Goal: Task Accomplishment & Management: Complete application form

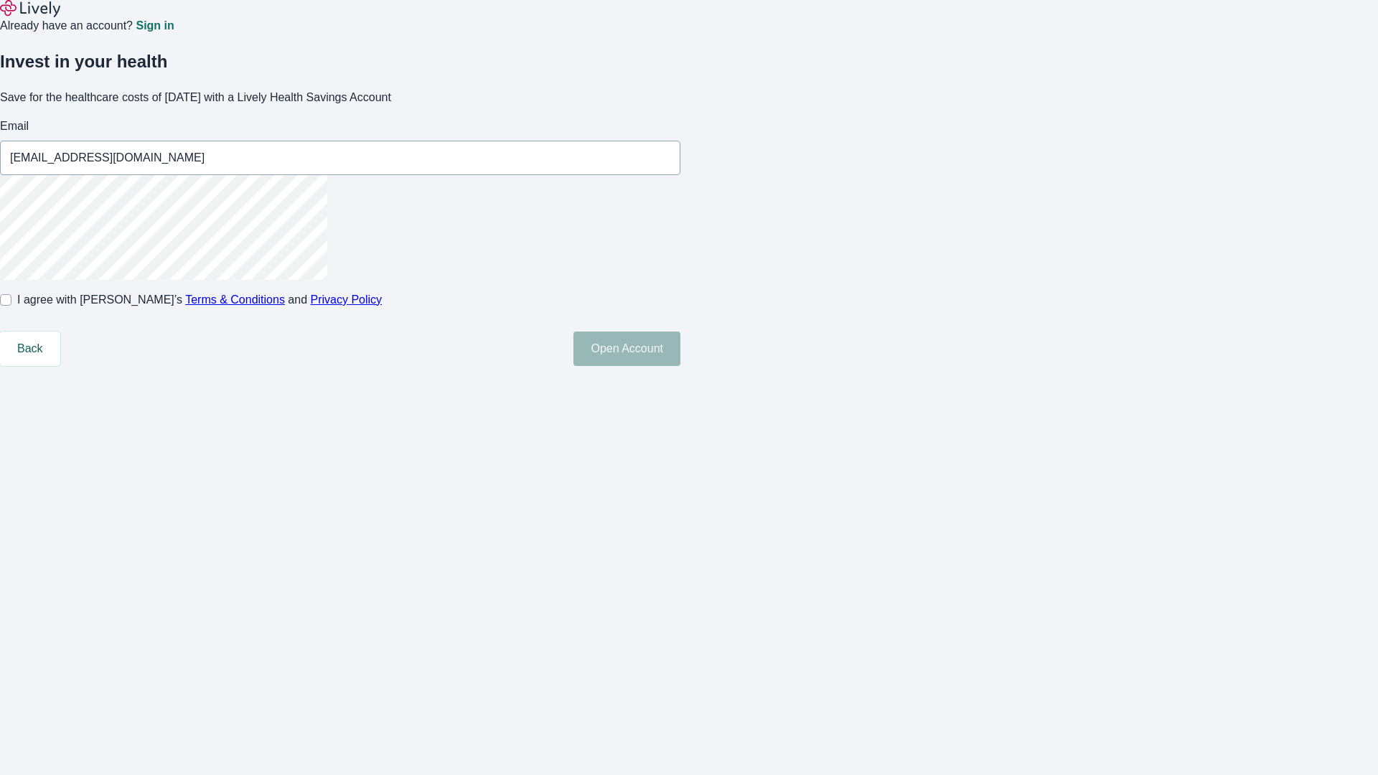
click at [11, 306] on input "I agree with Lively’s Terms & Conditions and Privacy Policy" at bounding box center [5, 299] width 11 height 11
checkbox input "true"
click at [681, 366] on button "Open Account" at bounding box center [627, 349] width 107 height 34
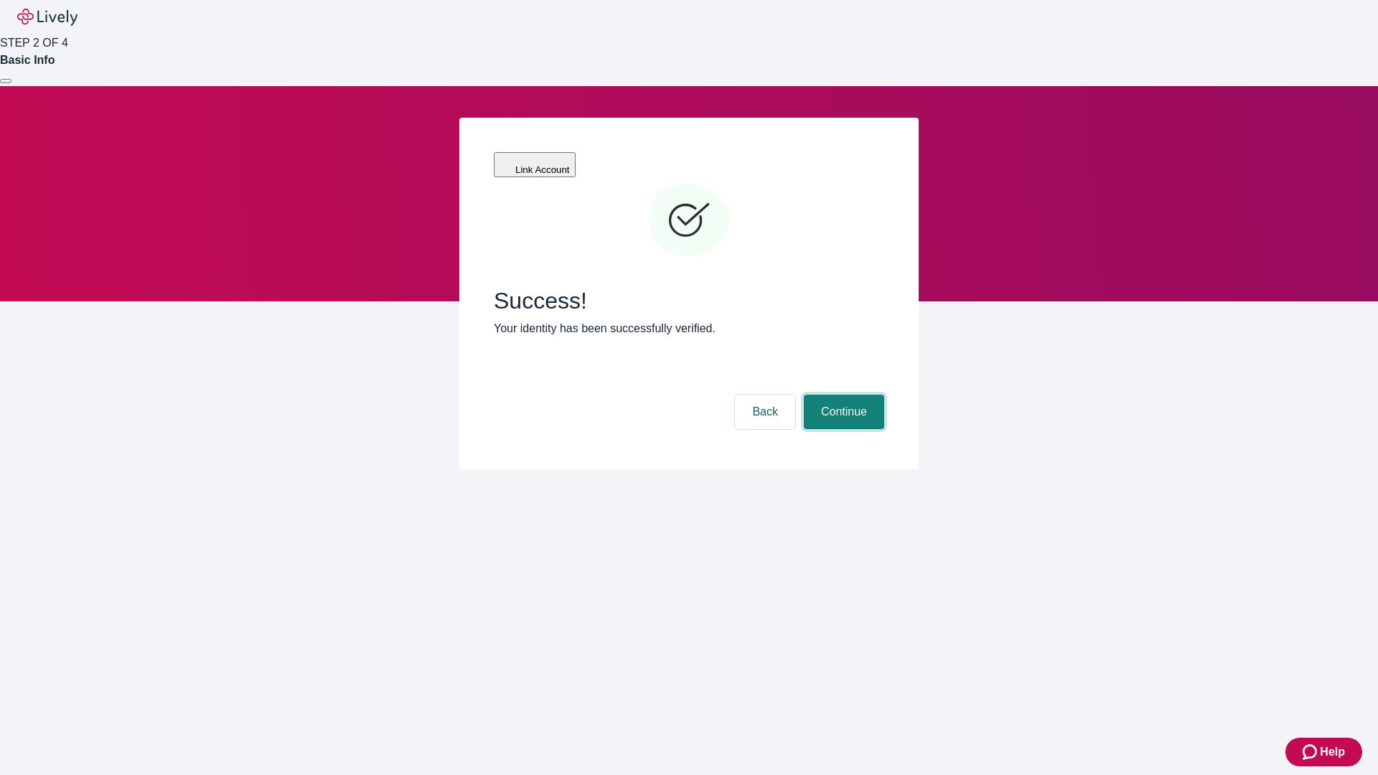
click at [842, 395] on button "Continue" at bounding box center [844, 412] width 80 height 34
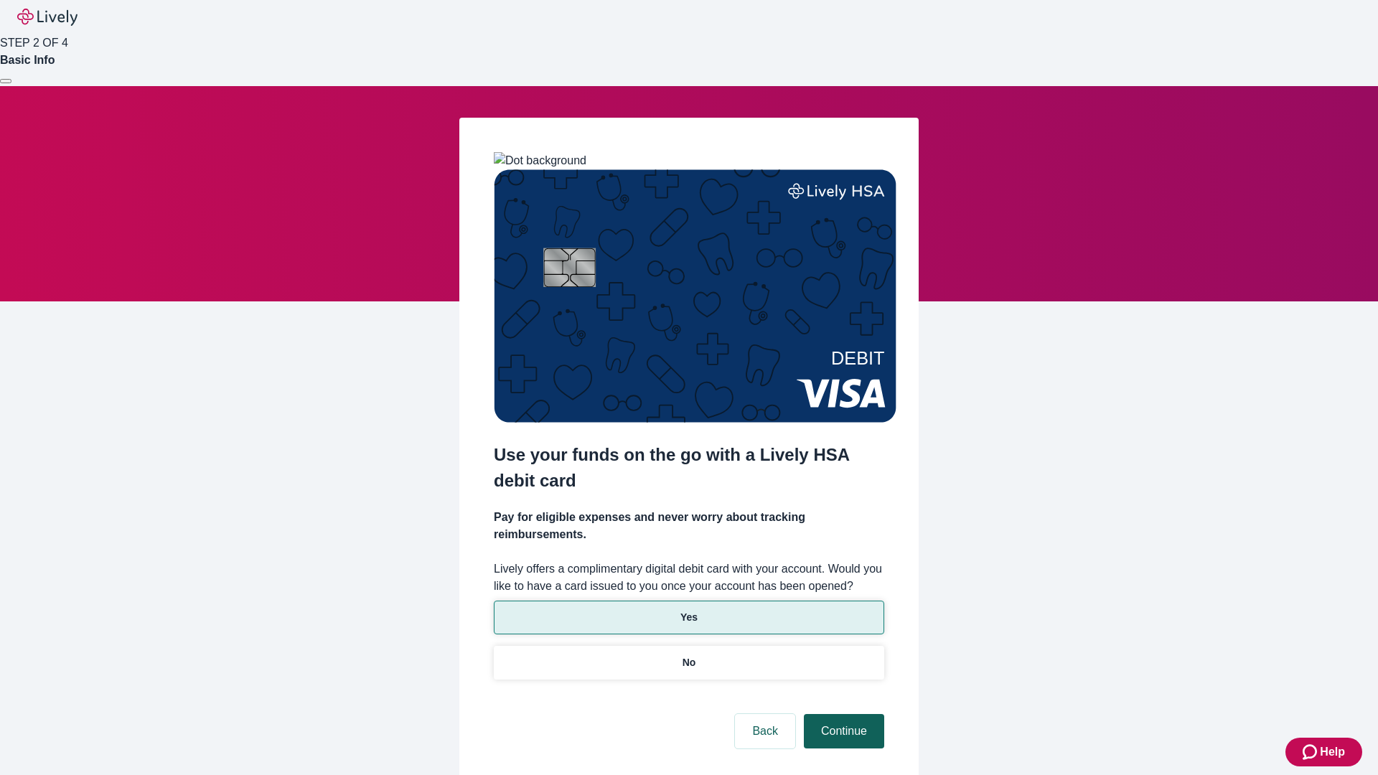
click at [688, 610] on p "Yes" at bounding box center [689, 617] width 17 height 15
click at [842, 714] on button "Continue" at bounding box center [844, 731] width 80 height 34
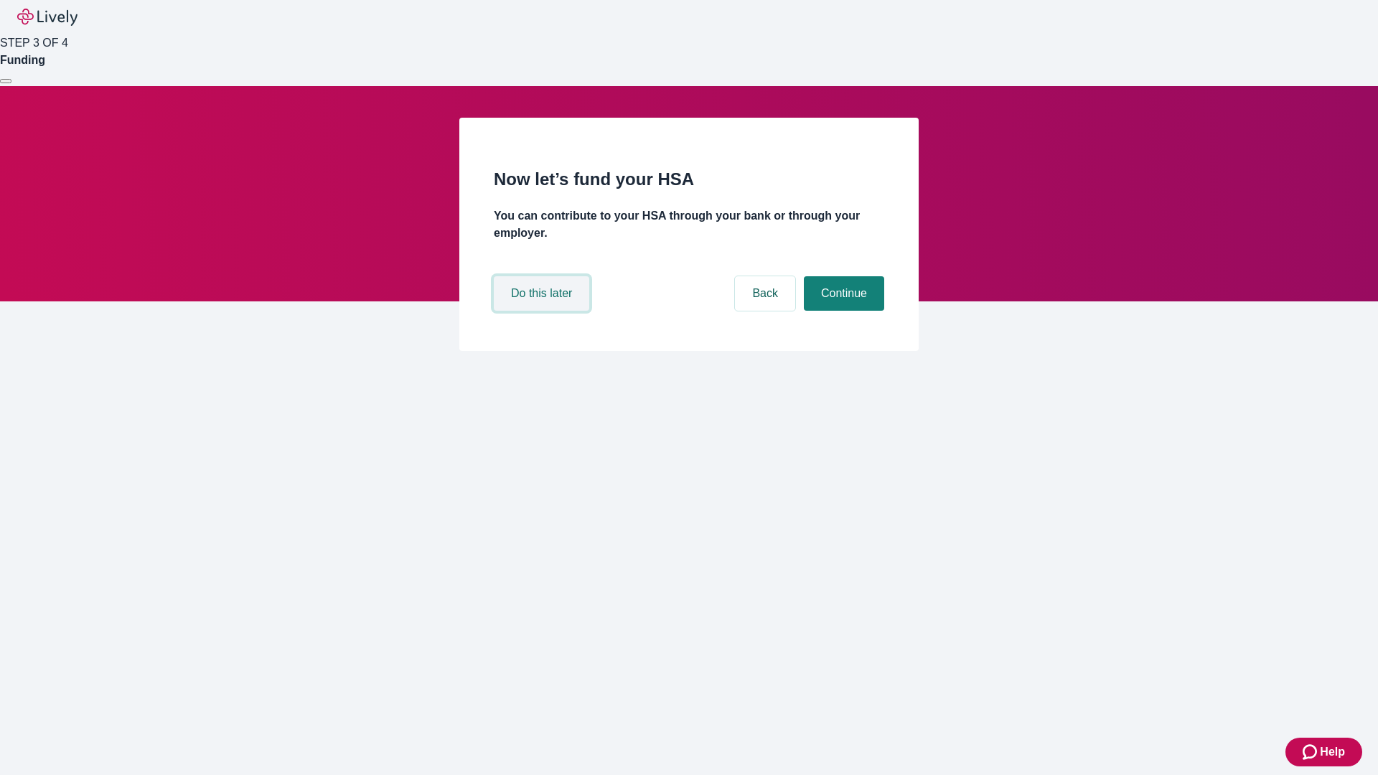
click at [543, 311] on button "Do this later" at bounding box center [541, 293] width 95 height 34
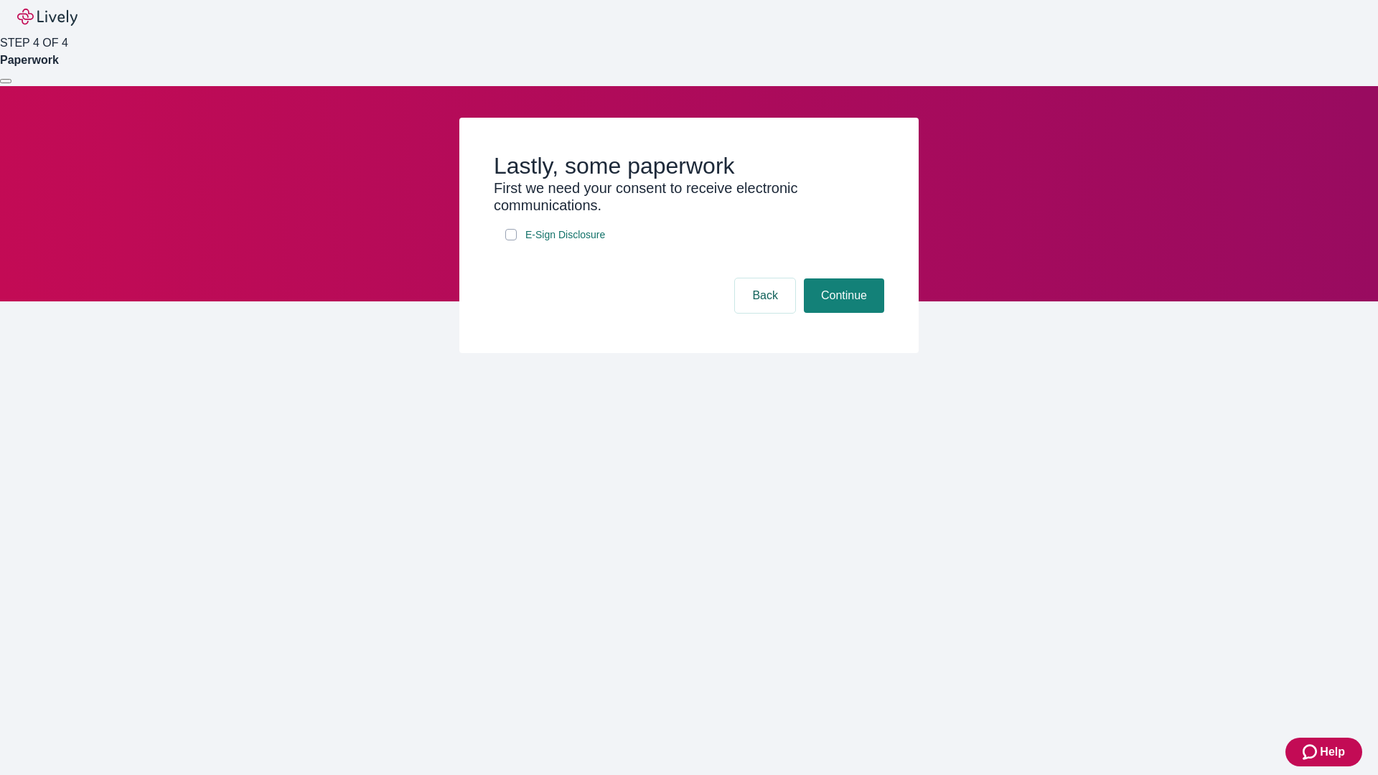
click at [511, 240] on input "E-Sign Disclosure" at bounding box center [510, 234] width 11 height 11
checkbox input "true"
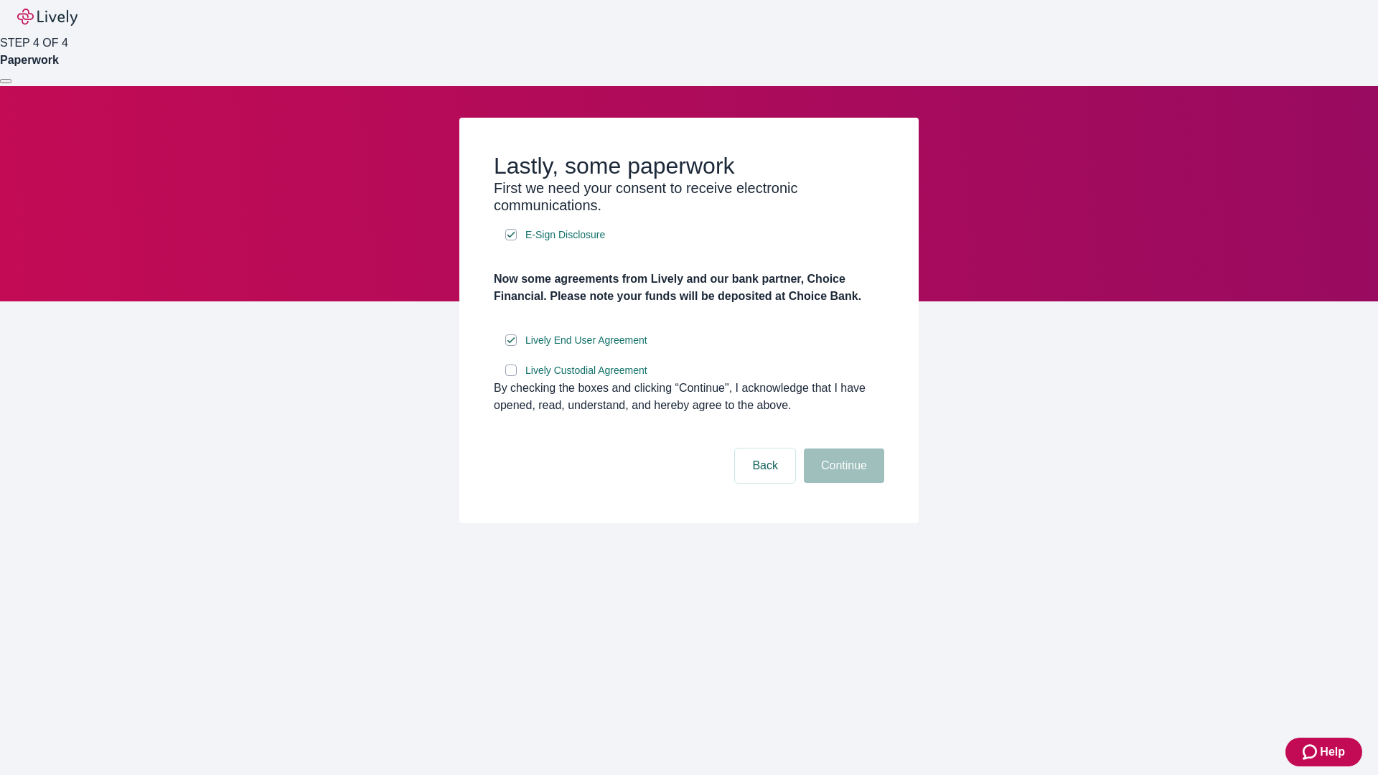
click at [511, 376] on input "Lively Custodial Agreement" at bounding box center [510, 370] width 11 height 11
checkbox input "true"
click at [842, 483] on button "Continue" at bounding box center [844, 466] width 80 height 34
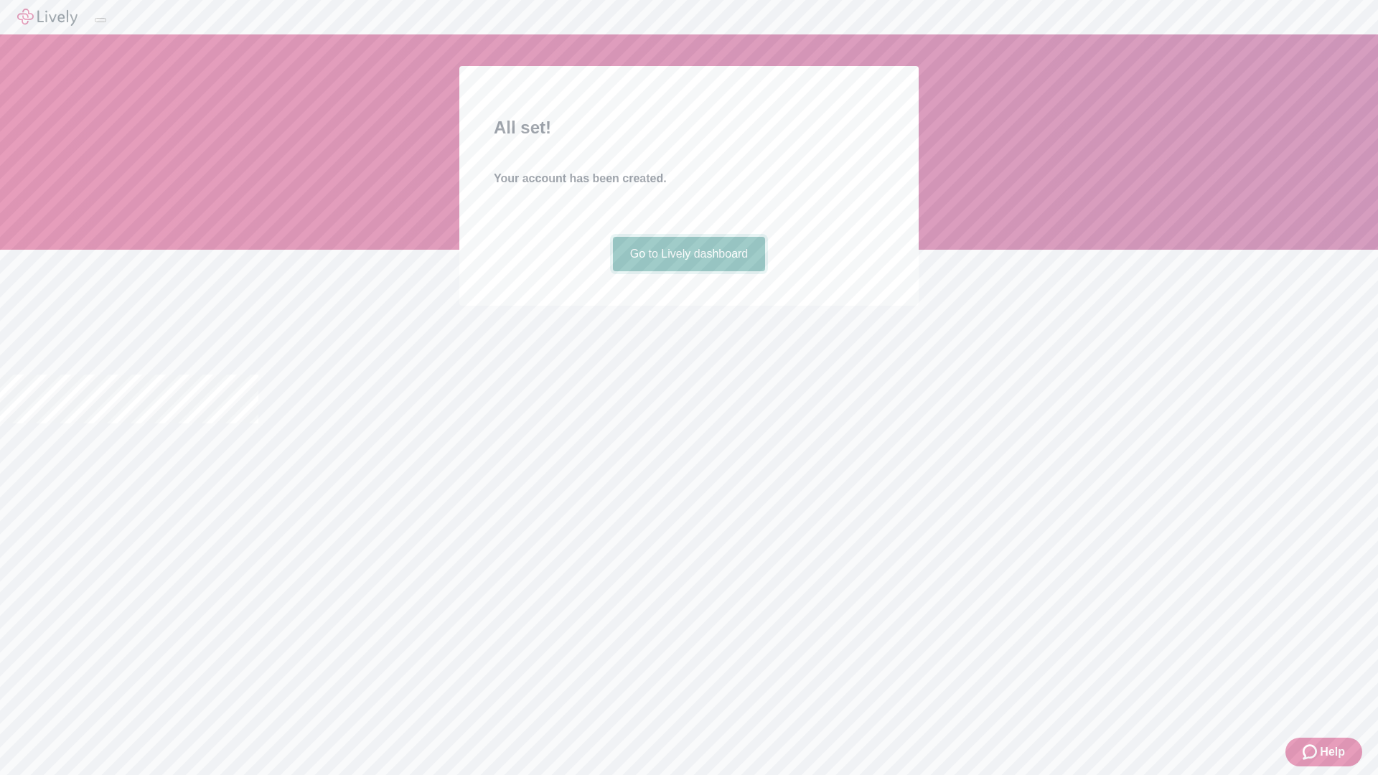
click at [688, 271] on link "Go to Lively dashboard" at bounding box center [689, 254] width 153 height 34
